Goal: Navigation & Orientation: Understand site structure

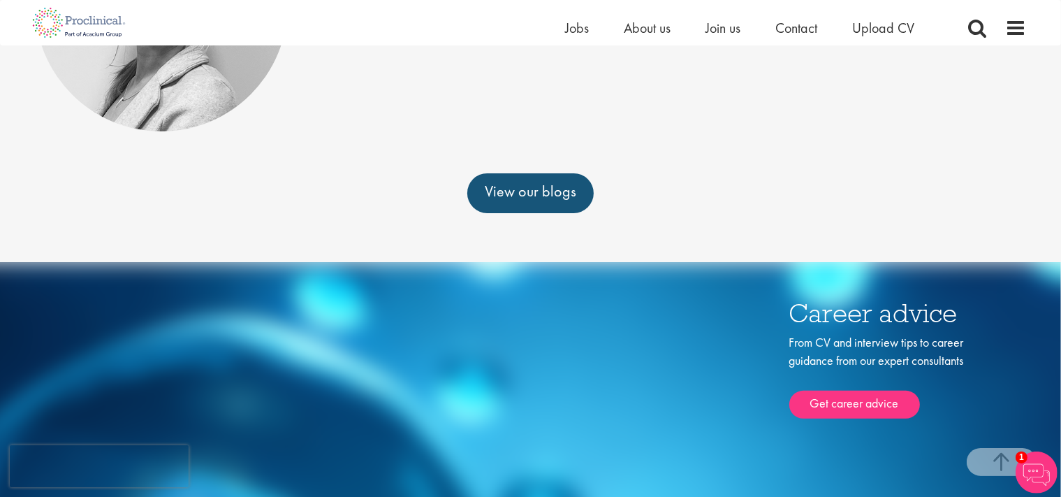
scroll to position [283, 0]
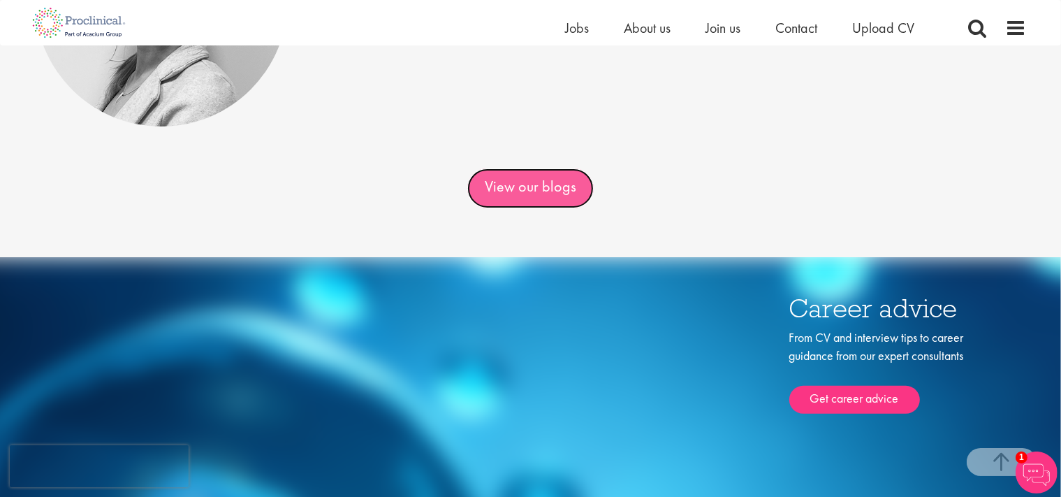
click at [502, 185] on link "View our blogs" at bounding box center [531, 187] width 126 height 39
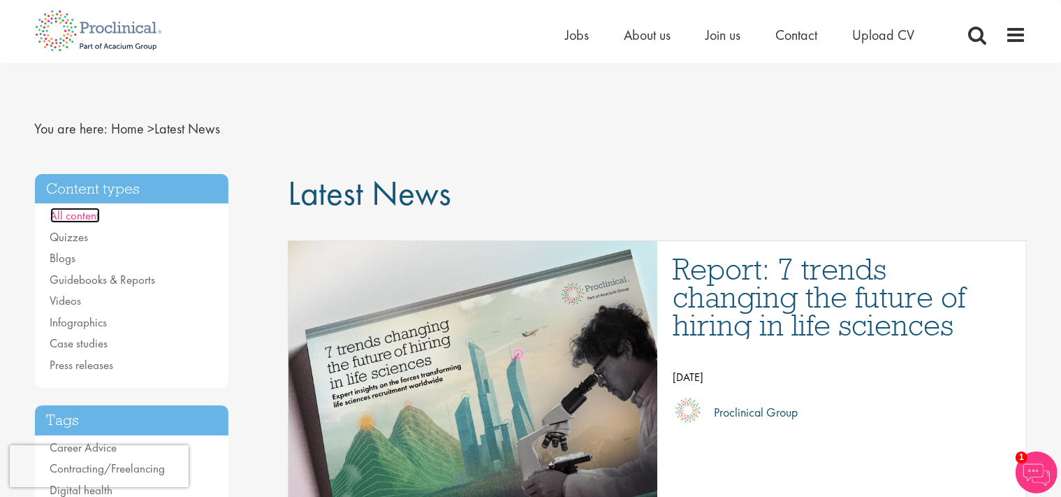
click at [57, 216] on link "All content" at bounding box center [75, 215] width 50 height 15
click at [642, 38] on span "About us" at bounding box center [648, 35] width 47 height 18
